Goal: Transaction & Acquisition: Purchase product/service

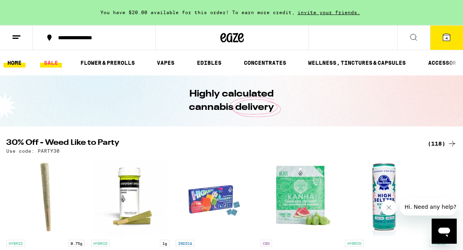
click at [58, 62] on link "SALE" at bounding box center [51, 62] width 22 height 9
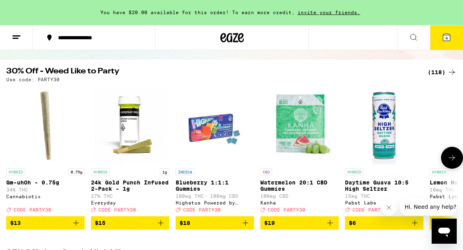
scroll to position [69, 0]
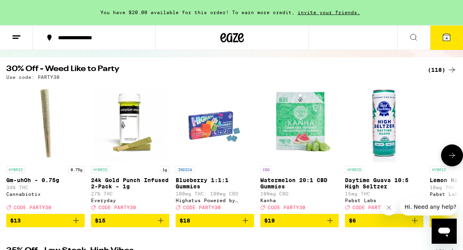
click at [449, 160] on icon at bounding box center [452, 155] width 9 height 9
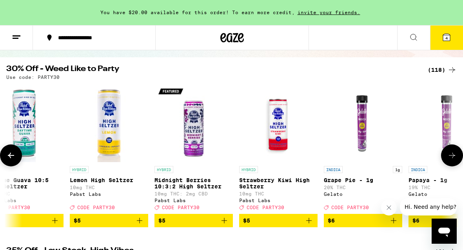
scroll to position [0, 365]
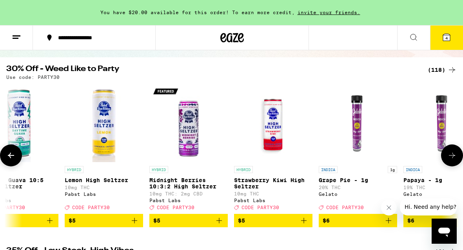
click at [449, 160] on icon at bounding box center [452, 155] width 9 height 9
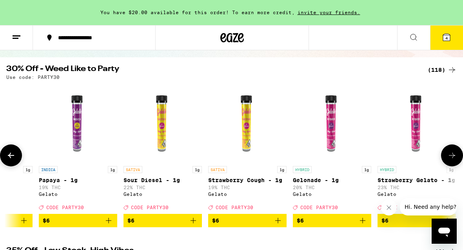
scroll to position [0, 730]
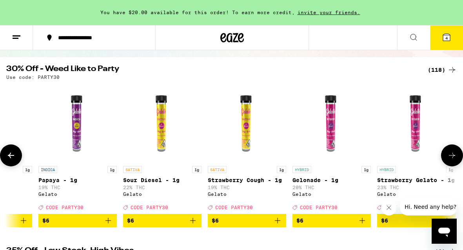
click at [449, 160] on icon at bounding box center [452, 155] width 9 height 9
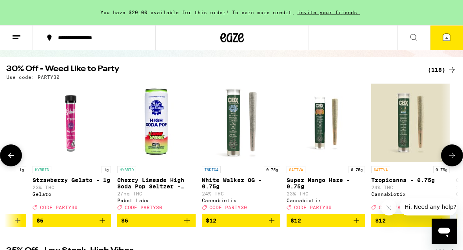
scroll to position [0, 1095]
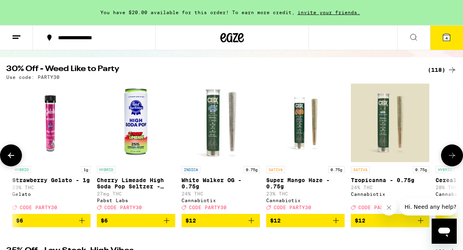
click at [449, 160] on icon at bounding box center [452, 155] width 9 height 9
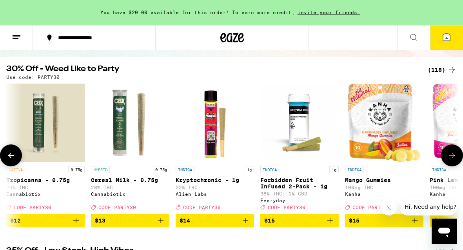
scroll to position [0, 1461]
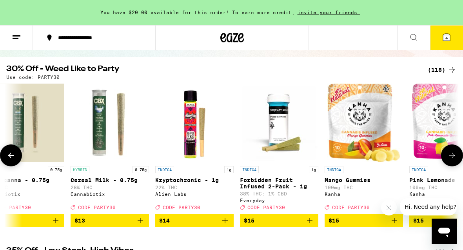
click at [448, 160] on icon at bounding box center [452, 155] width 9 height 9
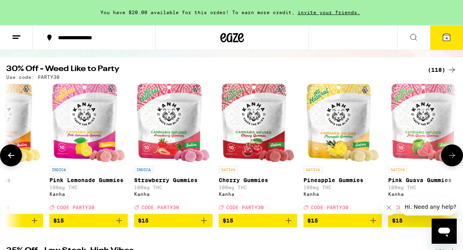
scroll to position [0, 1826]
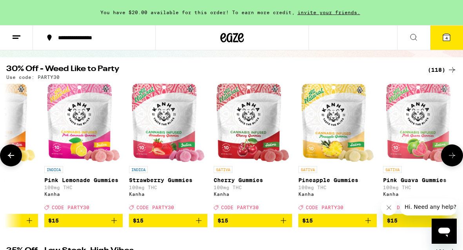
click at [448, 160] on icon at bounding box center [452, 155] width 9 height 9
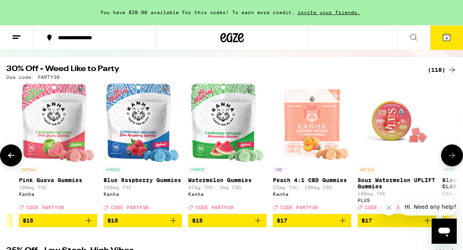
scroll to position [0, 2191]
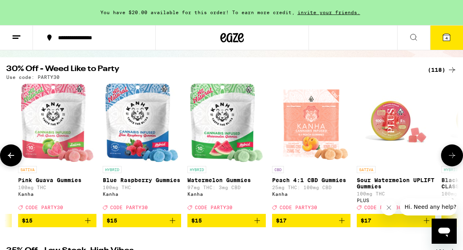
click at [11, 158] on icon at bounding box center [10, 155] width 9 height 9
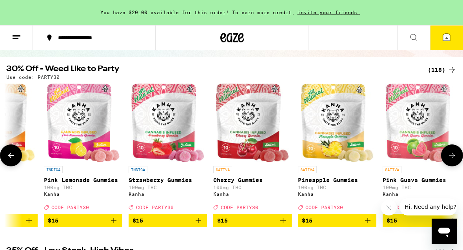
scroll to position [0, 1826]
click at [11, 158] on icon at bounding box center [10, 155] width 9 height 9
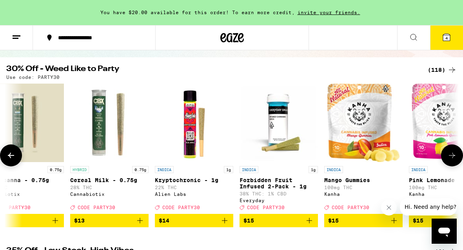
scroll to position [0, 1461]
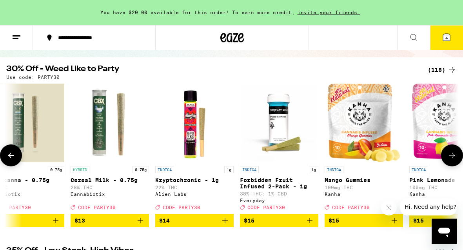
click at [451, 159] on icon at bounding box center [452, 155] width 9 height 9
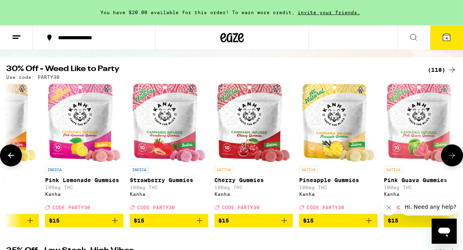
click at [451, 159] on icon at bounding box center [452, 155] width 9 height 9
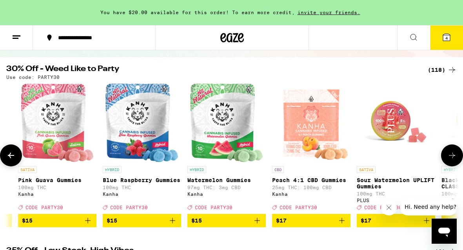
click at [451, 159] on icon at bounding box center [452, 155] width 9 height 9
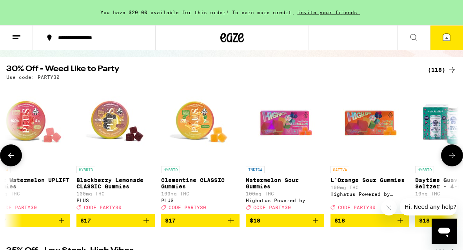
click at [451, 159] on icon at bounding box center [452, 155] width 9 height 9
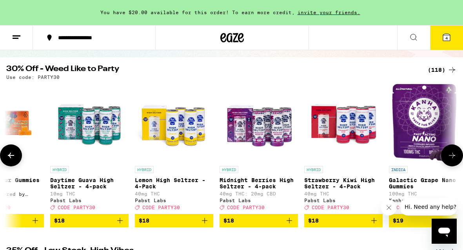
click at [451, 159] on icon at bounding box center [452, 155] width 9 height 9
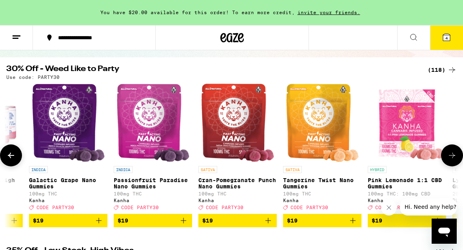
scroll to position [0, 3286]
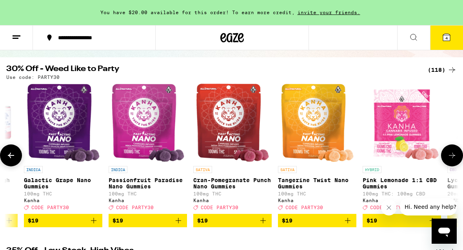
click at [232, 151] on img "Open page for Cran-Pomegranate Punch Nano Gummies from Kanha" at bounding box center [232, 123] width 73 height 78
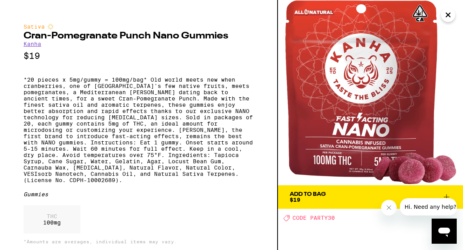
click at [448, 15] on icon "Close" at bounding box center [448, 15] width 9 height 12
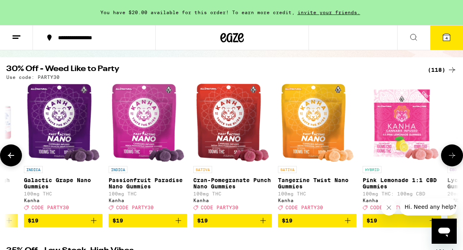
click at [448, 152] on button at bounding box center [452, 155] width 22 height 22
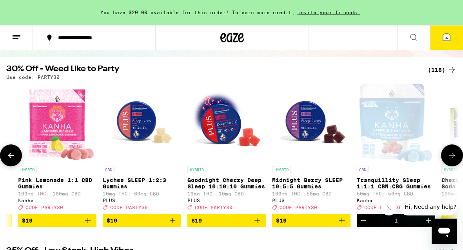
scroll to position [0, 3652]
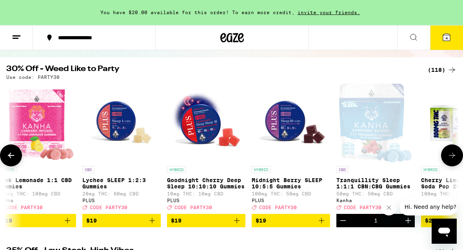
click at [455, 157] on icon at bounding box center [452, 155] width 9 height 9
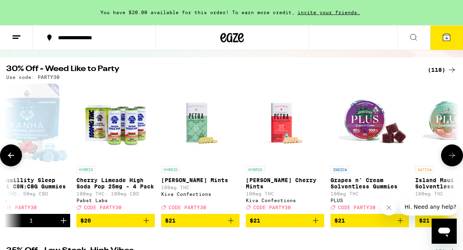
scroll to position [0, 4017]
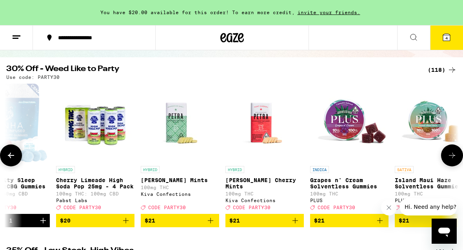
click at [455, 157] on icon at bounding box center [452, 155] width 9 height 9
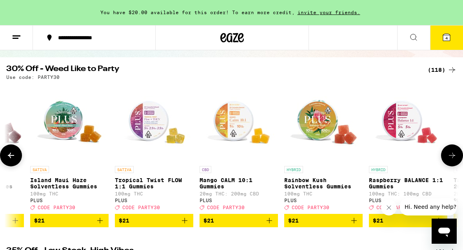
scroll to position [0, 4382]
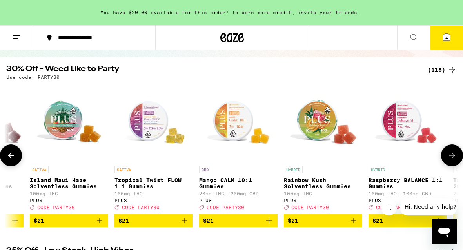
click at [455, 157] on icon at bounding box center [452, 155] width 9 height 9
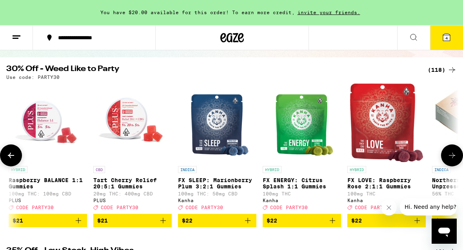
scroll to position [0, 4747]
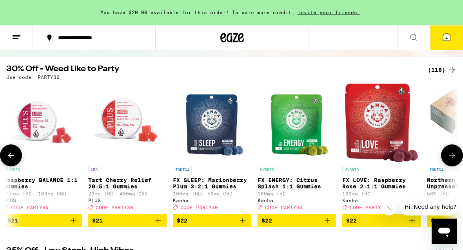
click at [242, 225] on icon "Add to bag" at bounding box center [242, 220] width 9 height 9
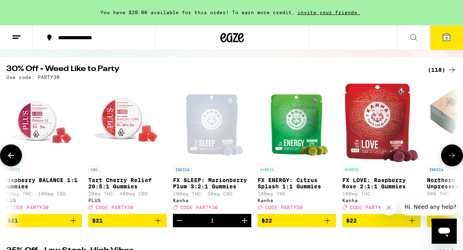
click at [451, 159] on icon at bounding box center [452, 155] width 9 height 9
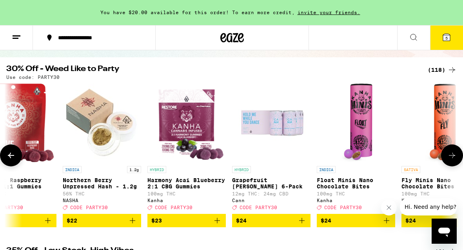
scroll to position [0, 5112]
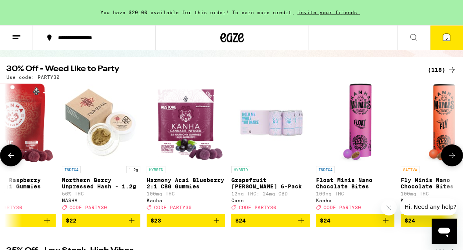
click at [186, 148] on img "Open page for Harmony Acai Blueberry 2:1 CBG Gummies from Kanha" at bounding box center [185, 123] width 77 height 78
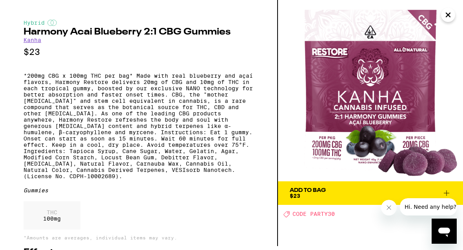
scroll to position [5, 0]
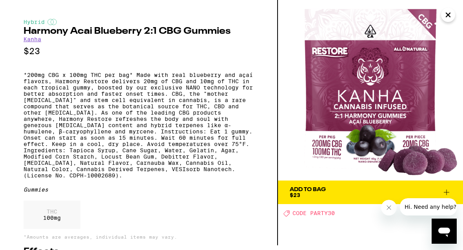
click at [445, 16] on icon "Close" at bounding box center [448, 15] width 9 height 12
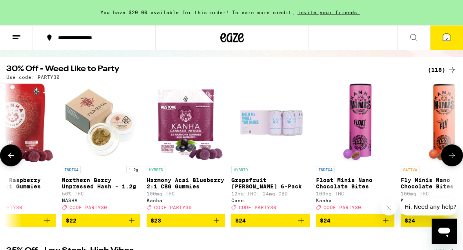
click at [452, 157] on icon at bounding box center [452, 155] width 9 height 9
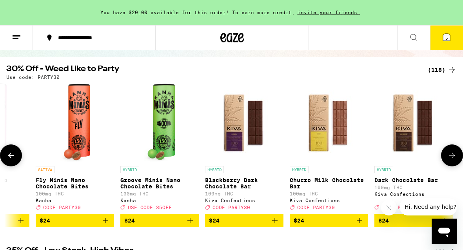
click at [452, 157] on icon at bounding box center [452, 155] width 9 height 9
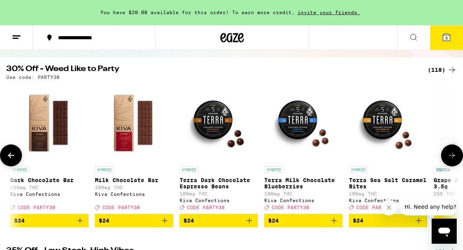
scroll to position [0, 5843]
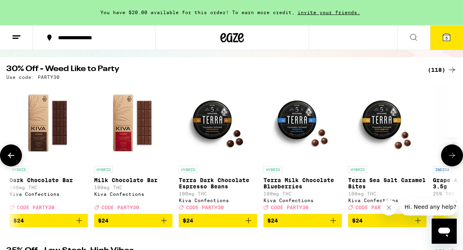
click at [452, 157] on icon at bounding box center [452, 155] width 9 height 9
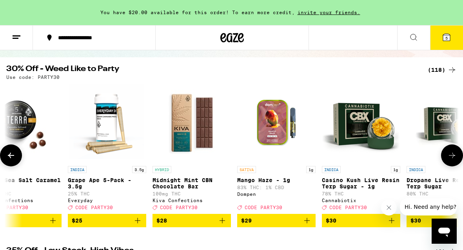
click at [452, 157] on icon at bounding box center [452, 155] width 9 height 9
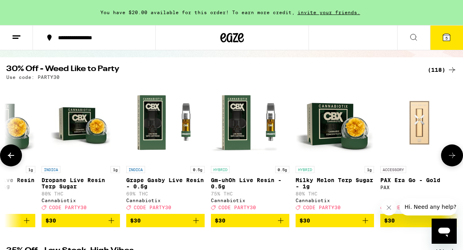
click at [452, 157] on icon at bounding box center [452, 155] width 9 height 9
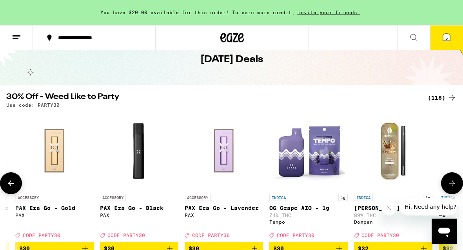
scroll to position [0, 0]
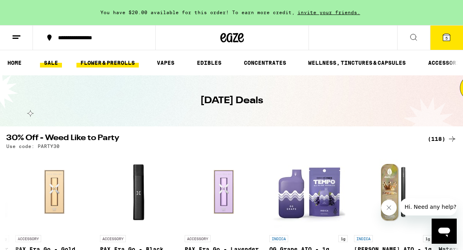
click at [100, 61] on link "FLOWER & PREROLLS" at bounding box center [107, 62] width 62 height 9
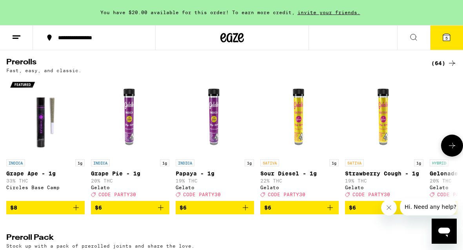
scroll to position [439, 0]
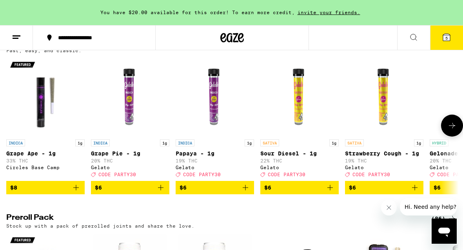
click at [453, 130] on icon at bounding box center [452, 125] width 9 height 9
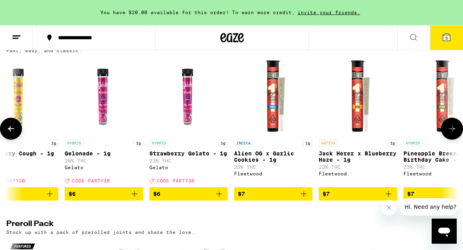
click at [453, 133] on icon at bounding box center [452, 128] width 9 height 9
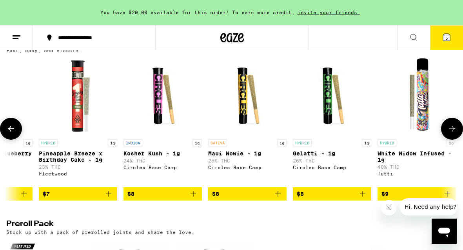
click at [453, 133] on icon at bounding box center [452, 128] width 9 height 9
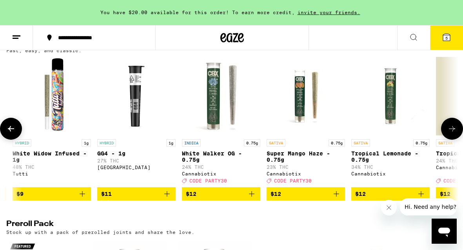
click at [453, 133] on icon at bounding box center [452, 128] width 9 height 9
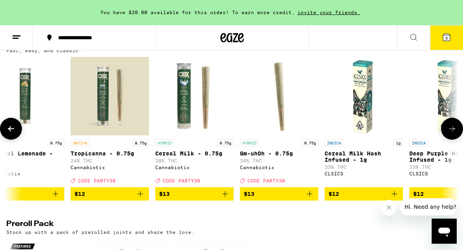
click at [453, 133] on icon at bounding box center [452, 128] width 9 height 9
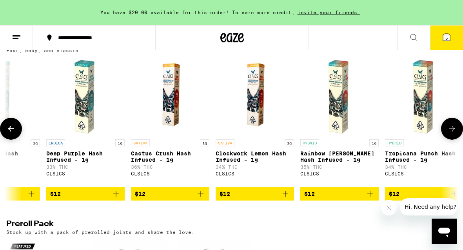
click at [453, 133] on icon at bounding box center [452, 128] width 9 height 9
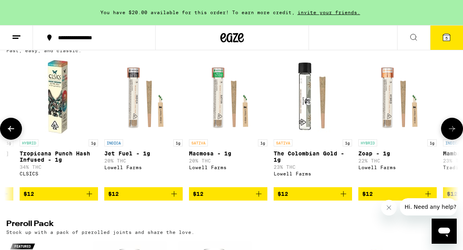
click at [453, 133] on icon at bounding box center [452, 128] width 9 height 9
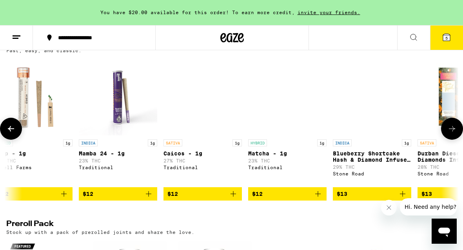
click at [453, 133] on icon at bounding box center [452, 128] width 9 height 9
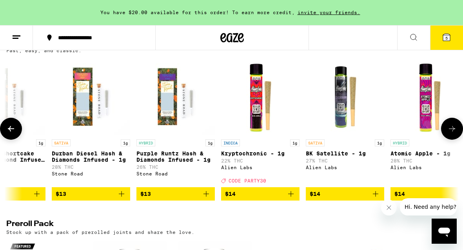
click at [453, 133] on icon at bounding box center [452, 128] width 9 height 9
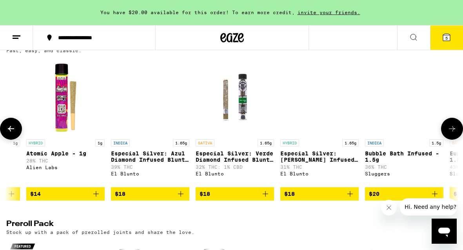
click at [453, 133] on icon at bounding box center [452, 128] width 9 height 9
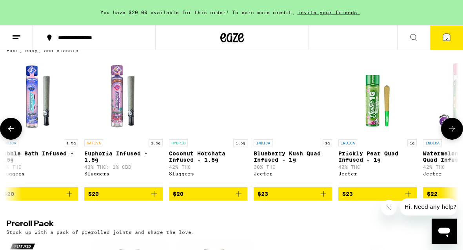
click at [453, 133] on icon at bounding box center [452, 128] width 9 height 9
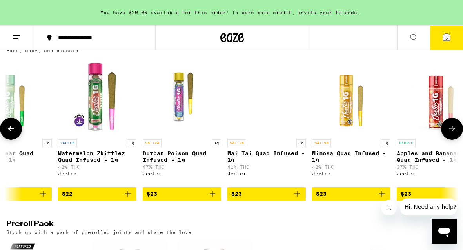
click at [453, 133] on icon at bounding box center [452, 128] width 9 height 9
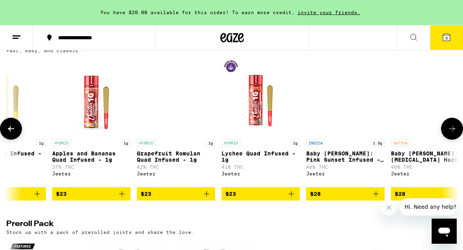
click at [453, 133] on icon at bounding box center [452, 128] width 9 height 9
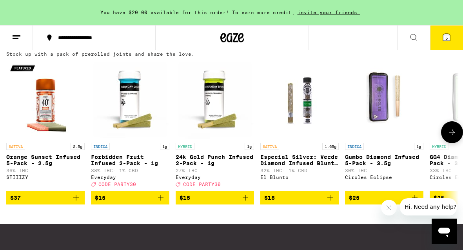
scroll to position [617, 0]
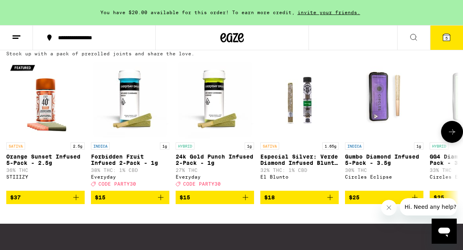
click at [450, 136] on icon at bounding box center [452, 131] width 9 height 9
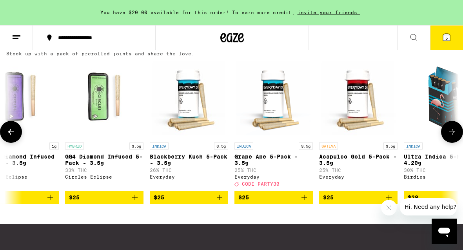
scroll to position [0, 365]
click at [450, 136] on icon at bounding box center [452, 131] width 9 height 9
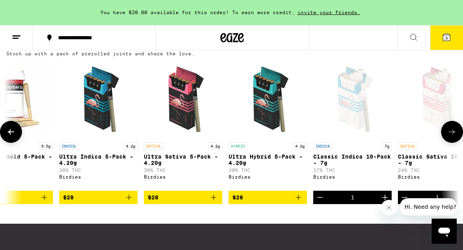
scroll to position [0, 730]
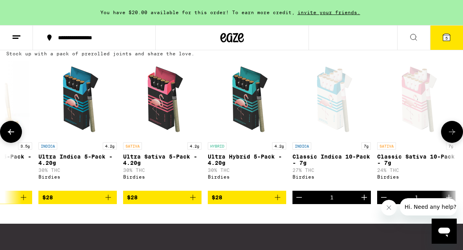
click at [444, 143] on button at bounding box center [452, 132] width 22 height 22
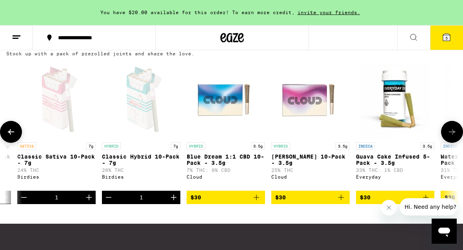
scroll to position [0, 1095]
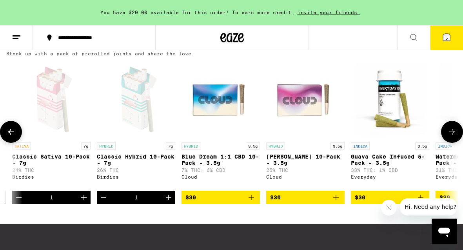
click at [11, 136] on icon at bounding box center [10, 131] width 9 height 9
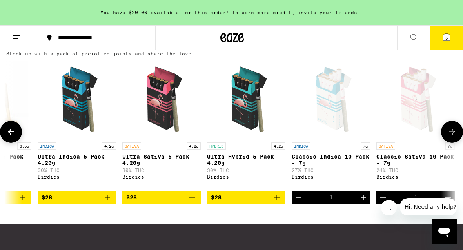
scroll to position [0, 730]
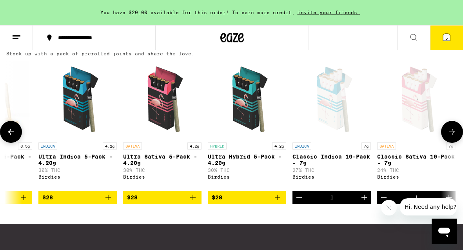
click at [297, 202] on icon "Decrement" at bounding box center [299, 197] width 9 height 9
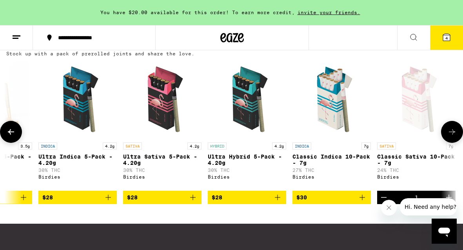
click at [364, 202] on icon "Add to bag" at bounding box center [362, 197] width 9 height 9
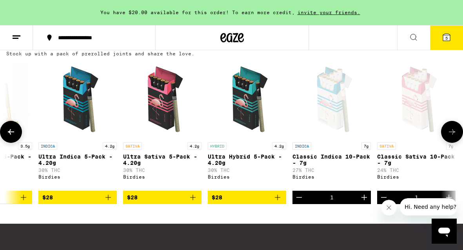
click at [278, 202] on icon "Add to bag" at bounding box center [277, 197] width 9 height 9
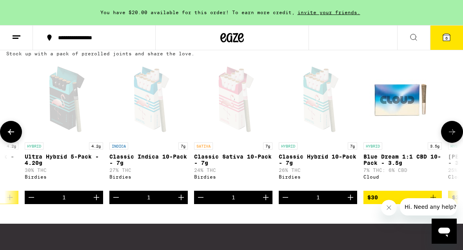
scroll to position [0, 934]
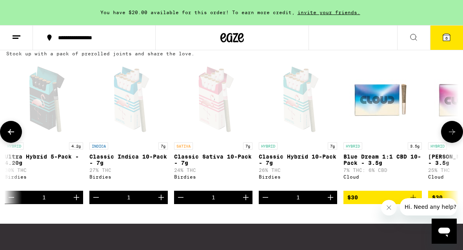
click at [266, 202] on icon "Decrement" at bounding box center [265, 197] width 9 height 9
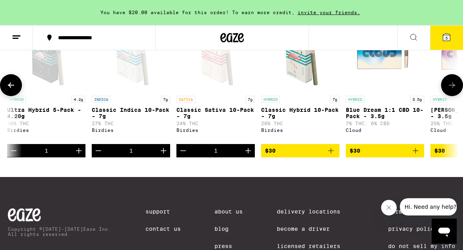
scroll to position [674, 0]
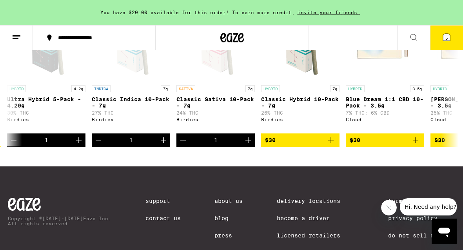
click at [447, 34] on icon at bounding box center [446, 37] width 7 height 7
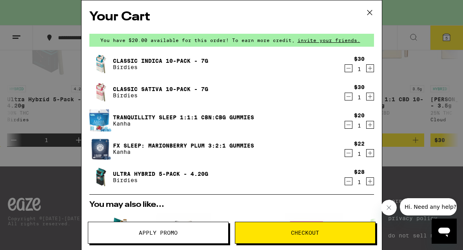
click at [348, 124] on icon "Decrement" at bounding box center [348, 124] width 7 height 9
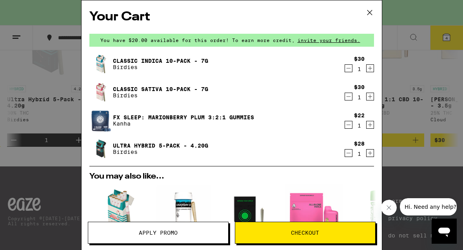
click at [369, 13] on icon at bounding box center [369, 12] width 5 height 5
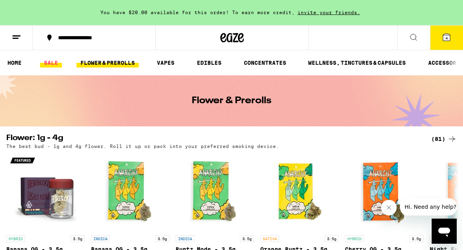
click at [48, 66] on link "SALE" at bounding box center [51, 62] width 22 height 9
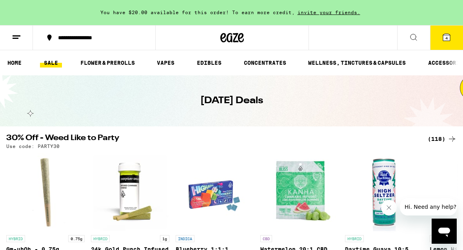
scroll to position [7, 0]
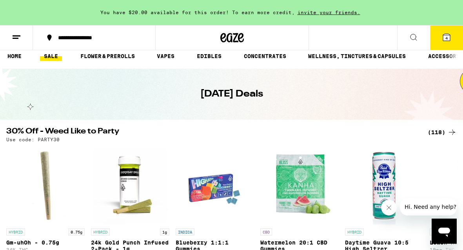
click at [48, 142] on p "Use code: PARTY30" at bounding box center [32, 139] width 53 height 5
copy p "PARTY30"
click at [438, 36] on button "4" at bounding box center [446, 37] width 33 height 24
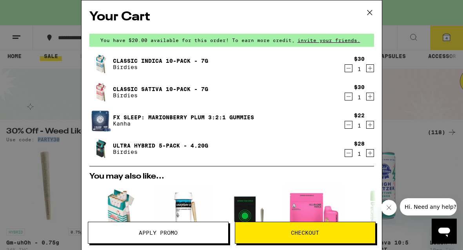
click at [173, 228] on button "Apply Promo" at bounding box center [158, 233] width 141 height 22
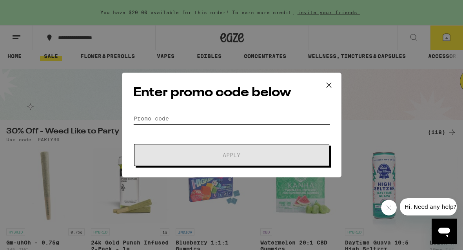
click at [198, 121] on input "Promo Code" at bounding box center [231, 119] width 197 height 12
paste input "PARTY30"
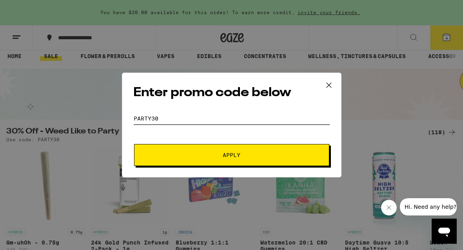
type input "PARTY30"
click at [212, 153] on span "Apply" at bounding box center [231, 154] width 141 height 5
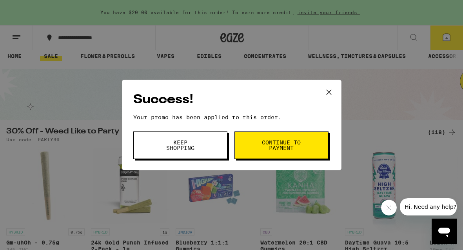
click at [260, 145] on button "Continue to payment" at bounding box center [282, 144] width 94 height 27
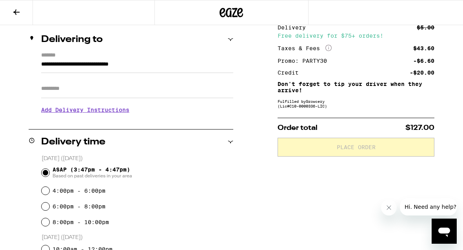
scroll to position [90, 0]
click at [45, 191] on input "4:00pm - 6:00pm" at bounding box center [46, 190] width 8 height 8
radio input "true"
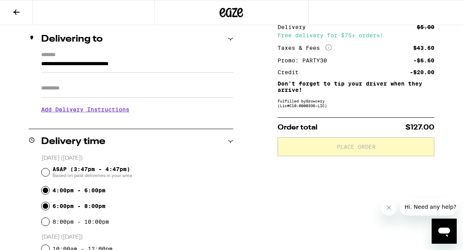
click at [42, 207] on input "6:00pm - 8:00pm" at bounding box center [46, 206] width 8 height 8
radio input "true"
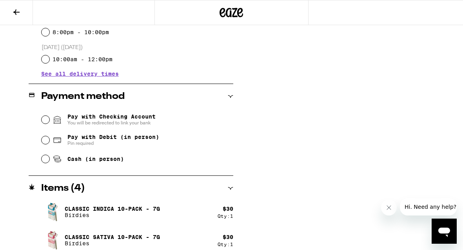
scroll to position [286, 0]
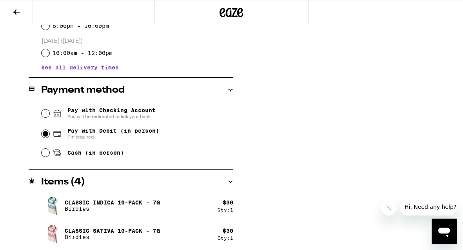
click at [43, 136] on input "Pay with Debit (in person) Pin required" at bounding box center [46, 134] width 8 height 8
radio input "true"
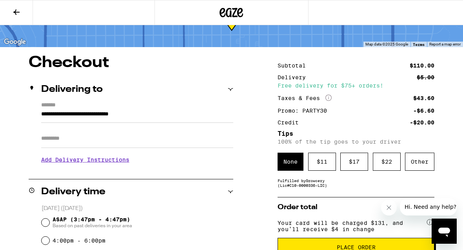
scroll to position [35, 0]
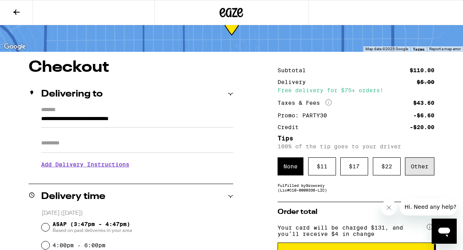
click at [425, 167] on div "Other" at bounding box center [419, 166] width 29 height 18
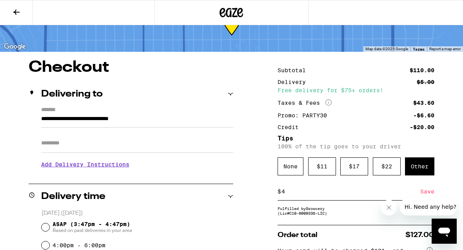
type input "4"
click at [424, 192] on div "Save" at bounding box center [427, 191] width 14 height 17
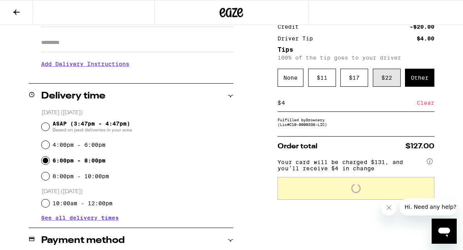
scroll to position [136, 0]
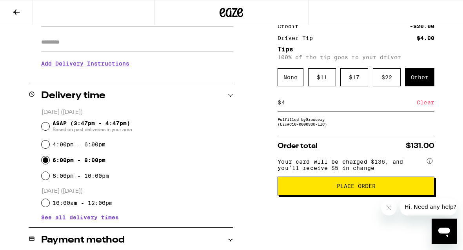
click at [421, 104] on div "Clear" at bounding box center [426, 102] width 18 height 17
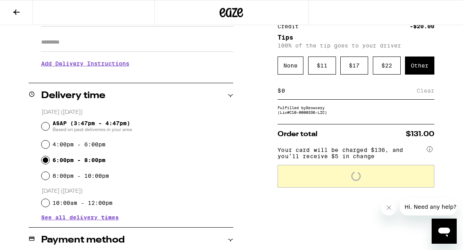
click at [322, 93] on input at bounding box center [349, 90] width 136 height 7
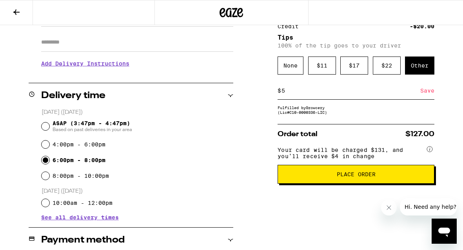
type input "5"
click at [326, 202] on div "Subtotal $110.00 Delivery $5.00 Free delivery for $75+ orders! Taxes & Fees Mor…" at bounding box center [356, 208] width 157 height 499
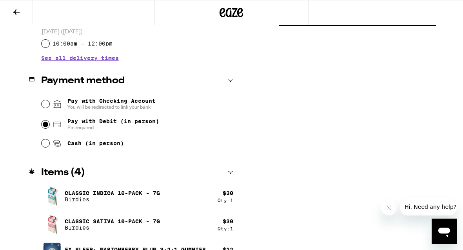
scroll to position [138, 0]
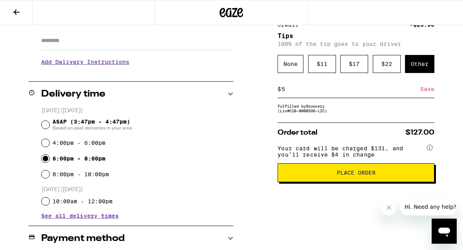
click at [328, 175] on span "Place Order" at bounding box center [356, 172] width 144 height 5
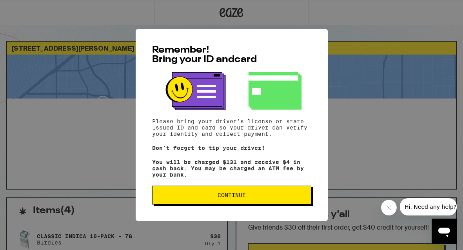
click at [282, 196] on span "Continue" at bounding box center [232, 194] width 146 height 5
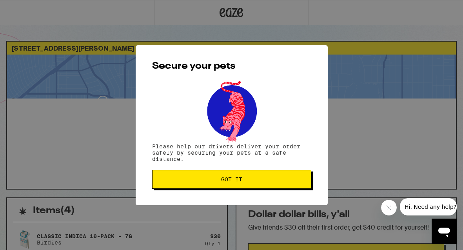
click at [282, 180] on span "Got it" at bounding box center [232, 179] width 146 height 5
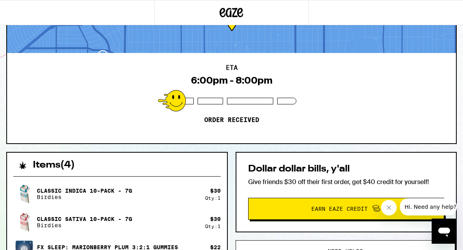
scroll to position [42, 0]
